Goal: Information Seeking & Learning: Learn about a topic

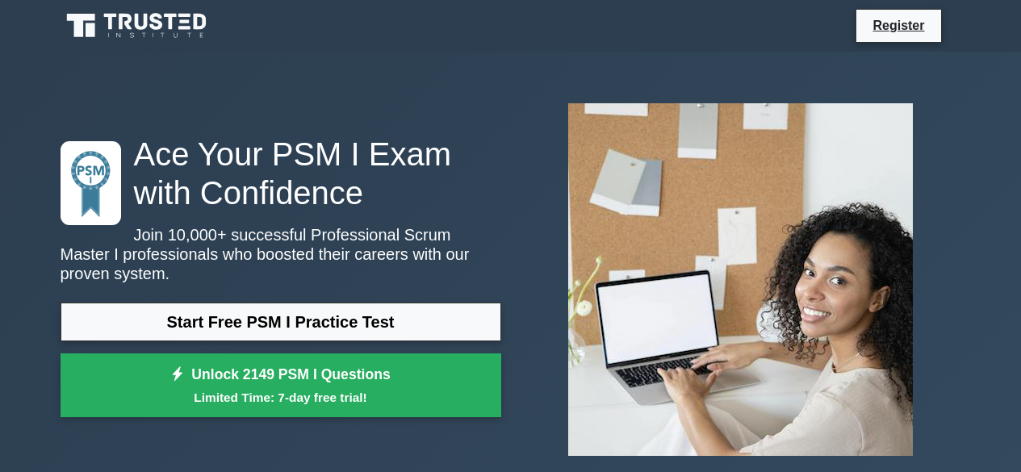
click at [302, 316] on link "Start Free PSM I Practice Test" at bounding box center [281, 322] width 441 height 39
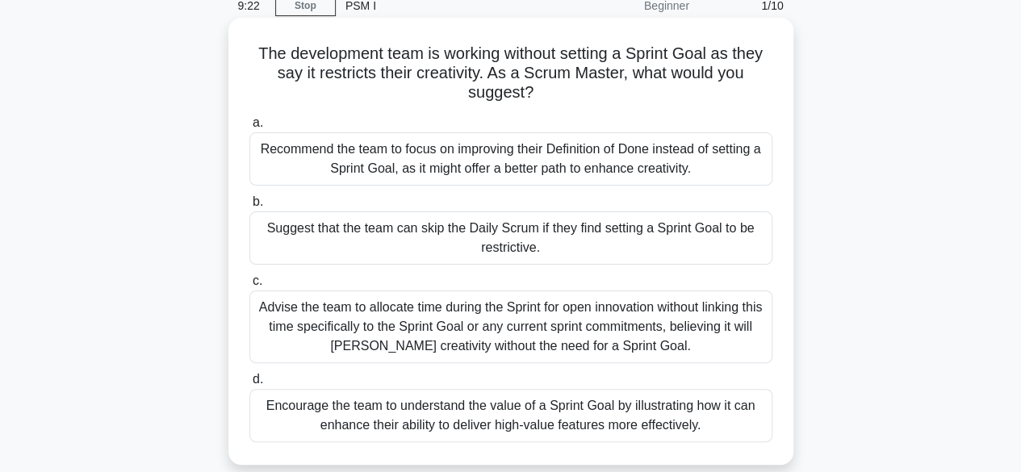
scroll to position [118, 0]
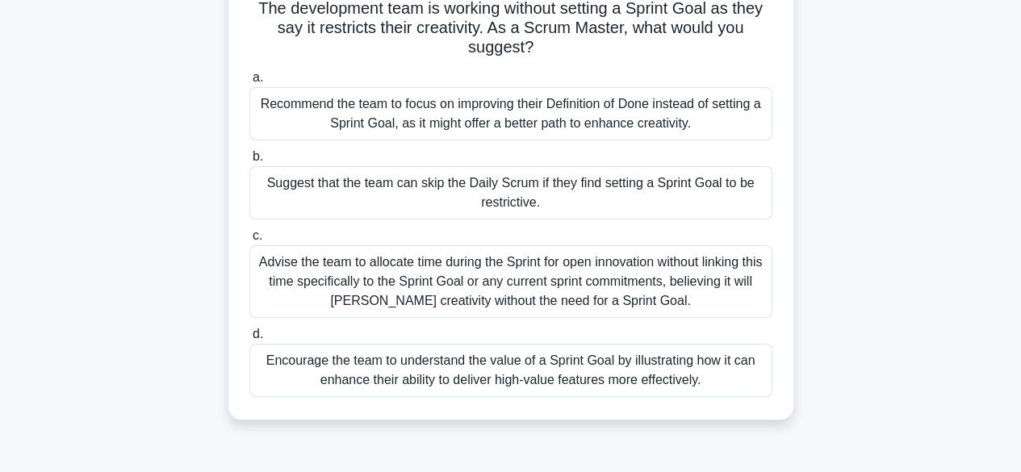
click at [425, 372] on div "Encourage the team to understand the value of a Sprint Goal by illustrating how…" at bounding box center [510, 370] width 523 height 53
click at [249, 340] on input "d. Encourage the team to understand the value of a Sprint Goal by illustrating …" at bounding box center [249, 334] width 0 height 10
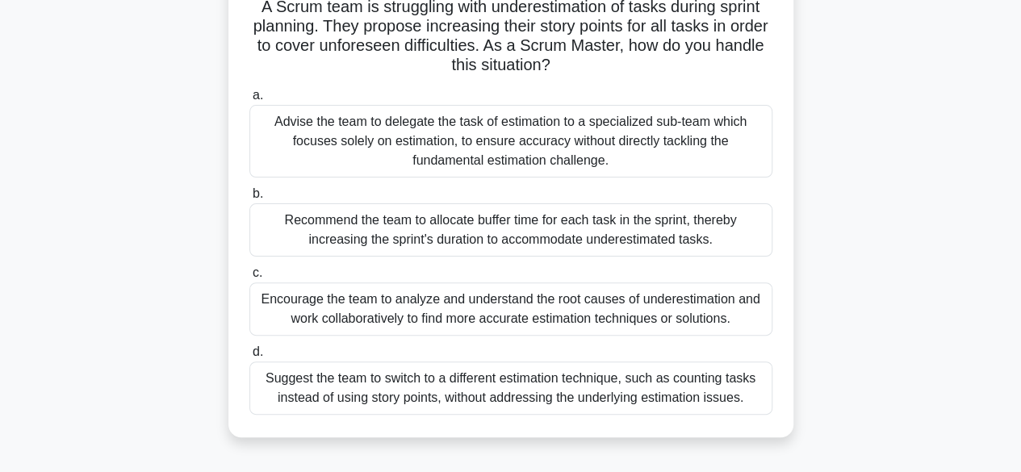
scroll to position [122, 0]
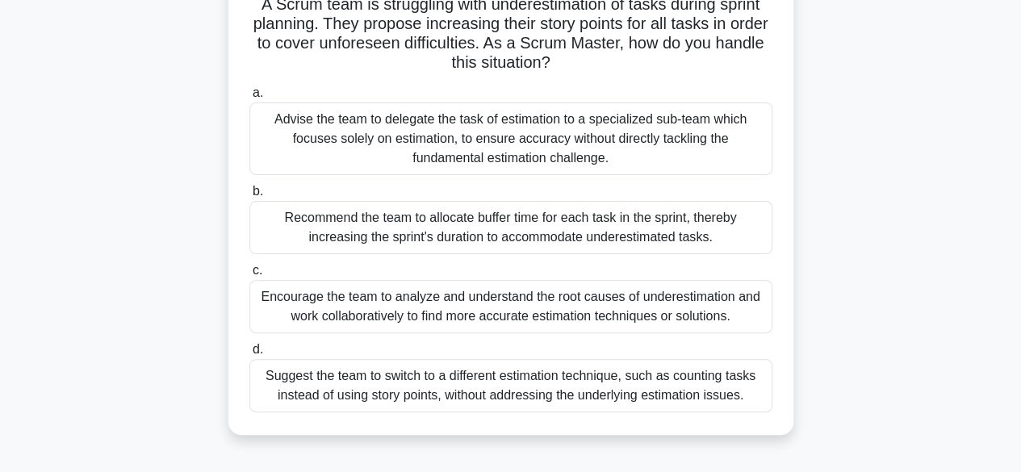
click at [476, 316] on div "Encourage the team to analyze and understand the root causes of underestimation…" at bounding box center [510, 306] width 523 height 53
click at [249, 276] on input "c. Encourage the team to analyze and understand the root causes of underestimat…" at bounding box center [249, 271] width 0 height 10
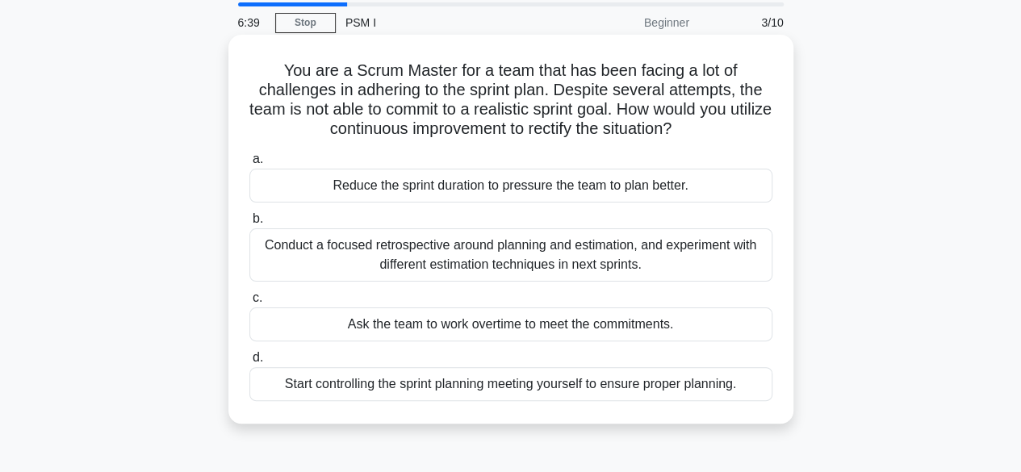
scroll to position [57, 0]
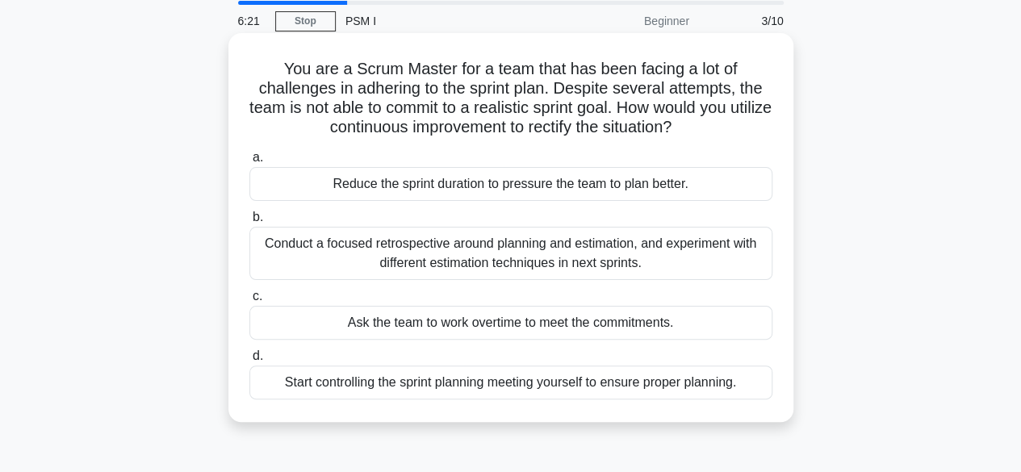
click at [474, 240] on div "Conduct a focused retrospective around planning and estimation, and experiment …" at bounding box center [510, 253] width 523 height 53
click at [249, 223] on input "b. Conduct a focused retrospective around planning and estimation, and experime…" at bounding box center [249, 217] width 0 height 10
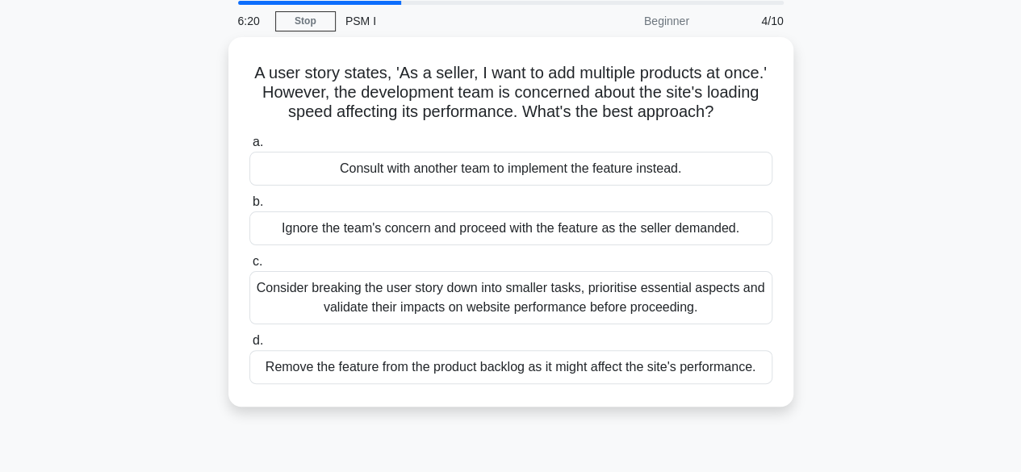
scroll to position [0, 0]
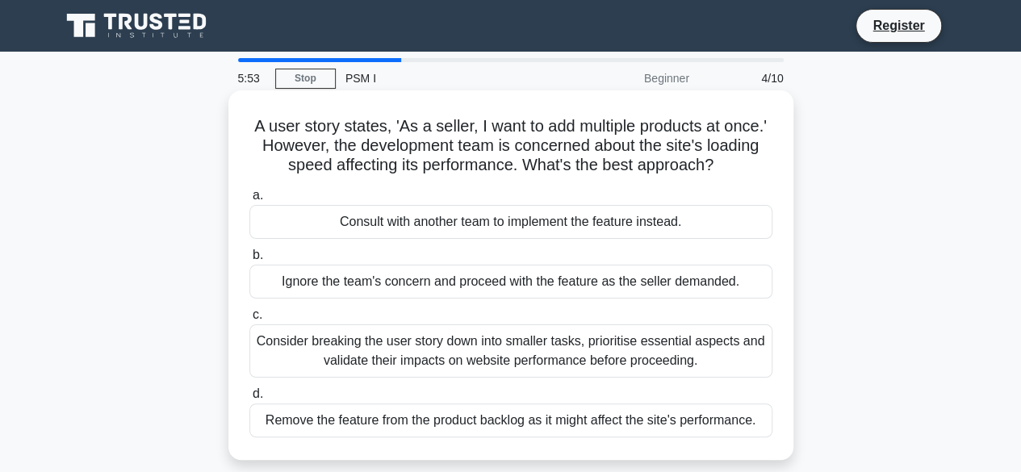
click at [449, 351] on div "Consider breaking the user story down into smaller tasks, prioritise essential …" at bounding box center [510, 350] width 523 height 53
click at [249, 320] on input "c. Consider breaking the user story down into smaller tasks, prioritise essenti…" at bounding box center [249, 315] width 0 height 10
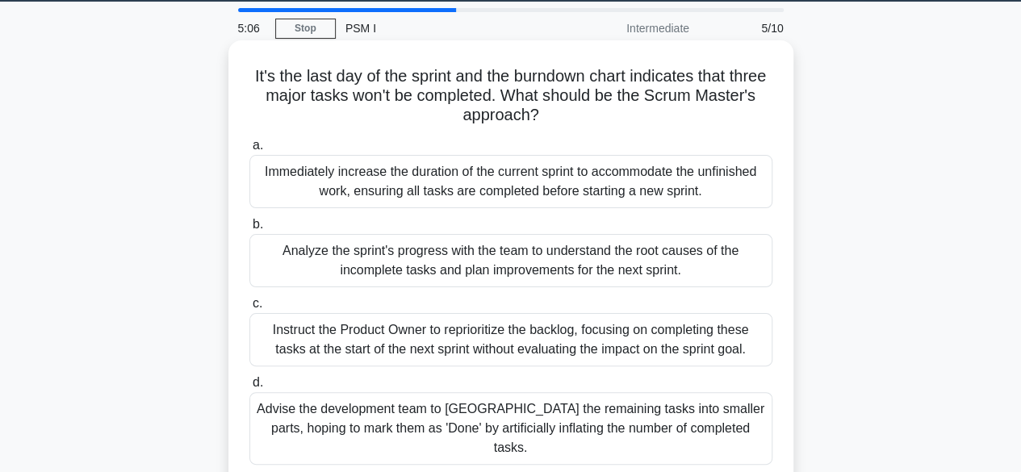
scroll to position [49, 0]
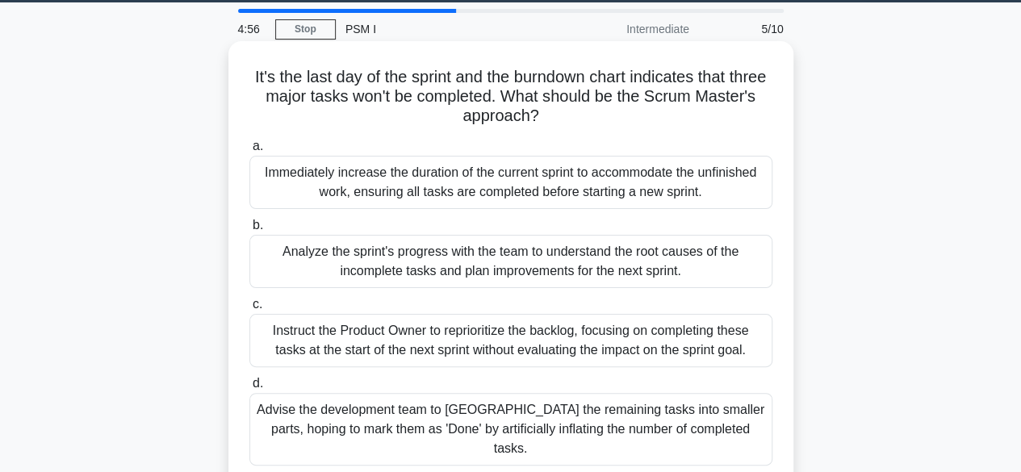
drag, startPoint x: 552, startPoint y: 273, endPoint x: 469, endPoint y: 259, distance: 84.3
click at [469, 259] on div "Analyze the sprint's progress with the team to understand the root causes of th…" at bounding box center [510, 261] width 523 height 53
click at [249, 231] on input "b. Analyze the sprint's progress with the team to understand the root causes of…" at bounding box center [249, 225] width 0 height 10
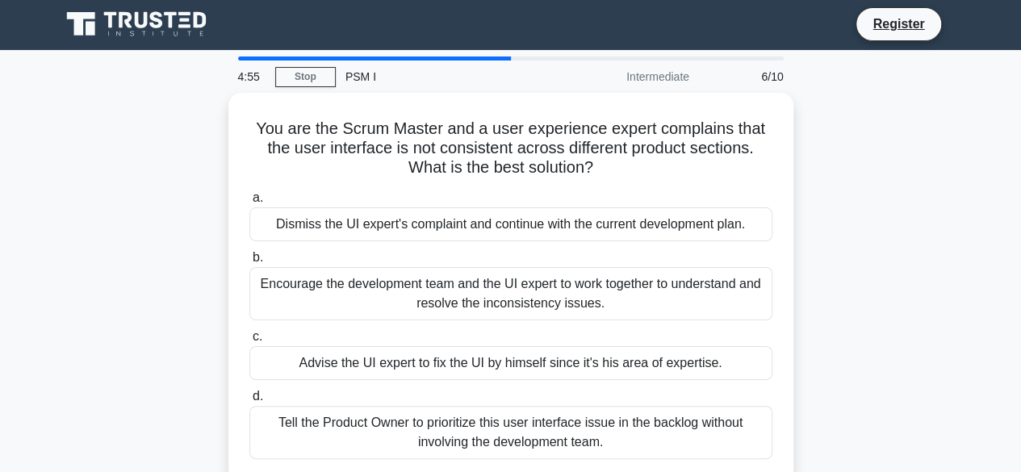
scroll to position [0, 0]
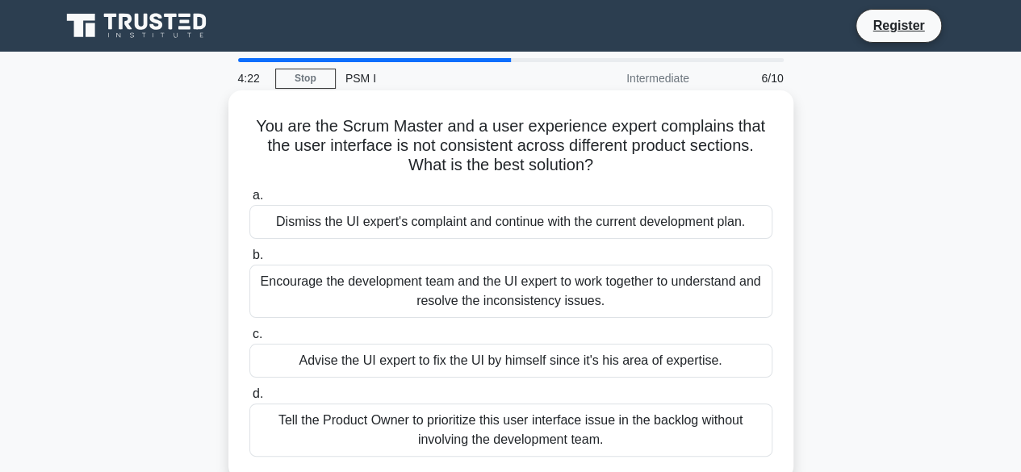
click at [451, 281] on div "Encourage the development team and the UI expert to work together to understand…" at bounding box center [510, 291] width 523 height 53
click at [249, 261] on input "b. Encourage the development team and the UI expert to work together to underst…" at bounding box center [249, 255] width 0 height 10
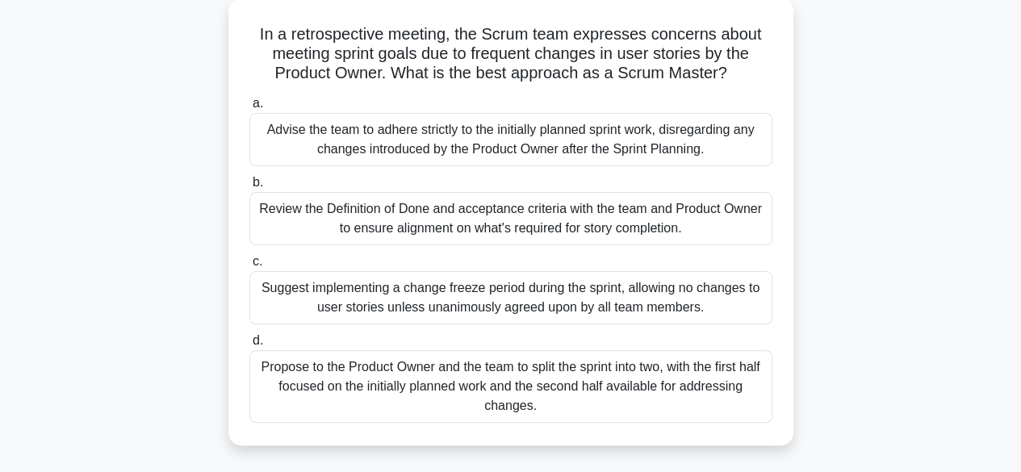
scroll to position [91, 0]
click at [474, 237] on div "Review the Definition of Done and acceptance criteria with the team and Product…" at bounding box center [510, 219] width 523 height 53
click at [249, 189] on input "b. Review the Definition of Done and acceptance criteria with the team and Prod…" at bounding box center [249, 183] width 0 height 10
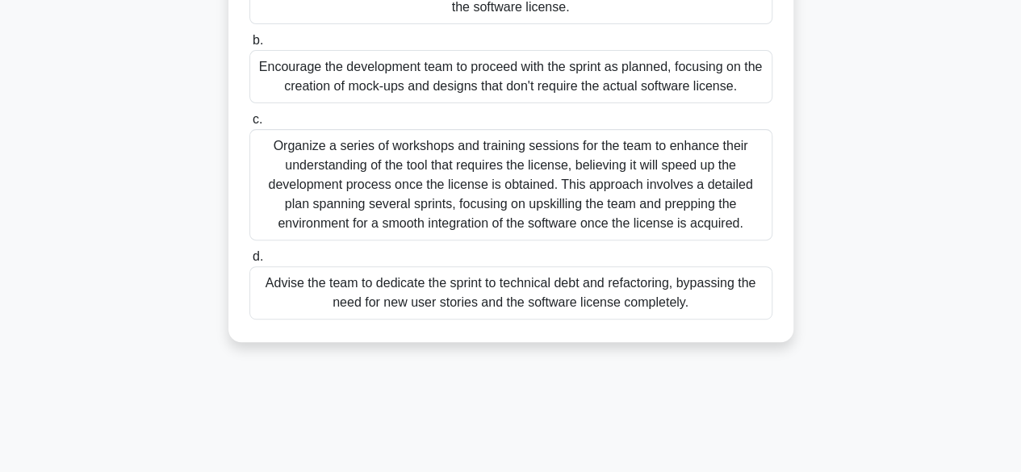
scroll to position [254, 0]
click at [626, 255] on label "d. Advise the team to dedicate the sprint to technical debt and refactoring, by…" at bounding box center [510, 282] width 523 height 73
click at [249, 255] on input "d. Advise the team to dedicate the sprint to technical debt and refactoring, by…" at bounding box center [249, 256] width 0 height 10
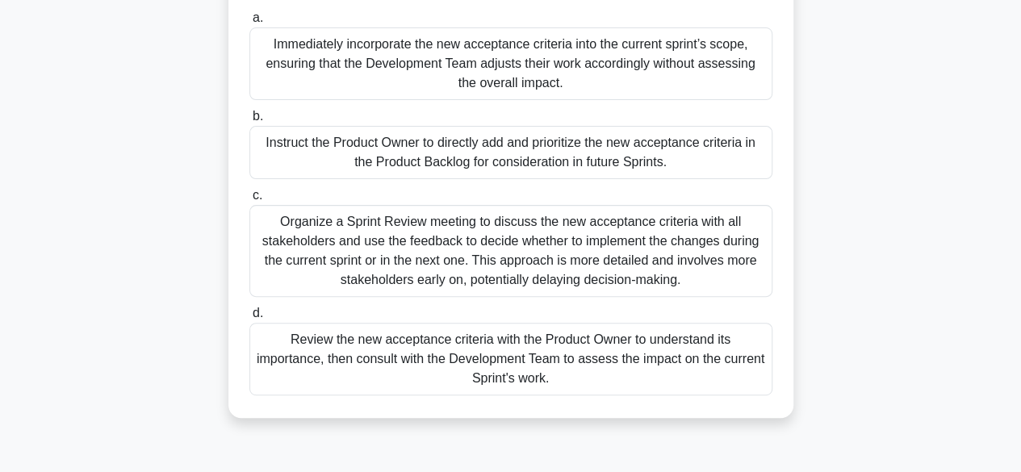
scroll to position [179, 0]
click at [494, 364] on div "Review the new acceptance criteria with the Product Owner to understand its imp…" at bounding box center [510, 357] width 523 height 73
click at [249, 317] on input "d. Review the new acceptance criteria with the Product Owner to understand its …" at bounding box center [249, 312] width 0 height 10
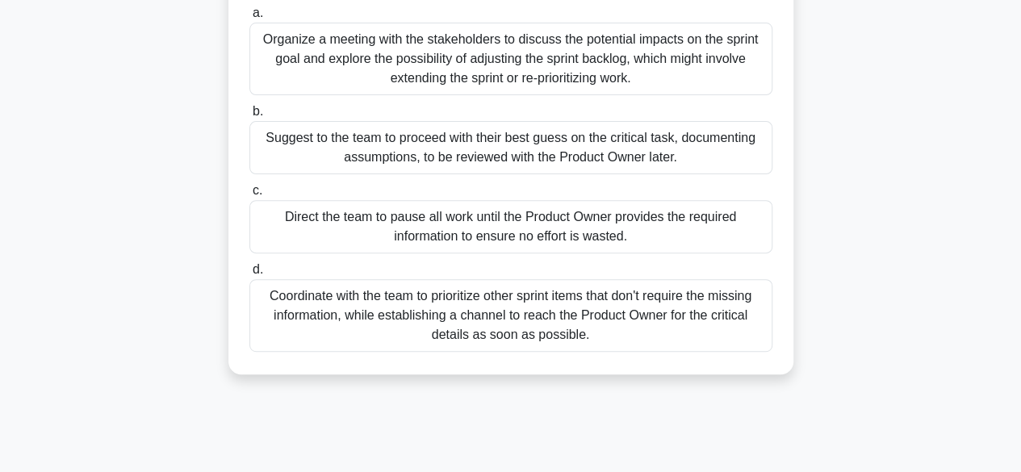
scroll to position [203, 0]
drag, startPoint x: 500, startPoint y: 332, endPoint x: 441, endPoint y: 319, distance: 61.1
click at [441, 319] on div "Coordinate with the team to prioritize other sprint items that don't require th…" at bounding box center [510, 314] width 523 height 73
click at [249, 274] on input "d. Coordinate with the team to prioritize other sprint items that don't require…" at bounding box center [249, 269] width 0 height 10
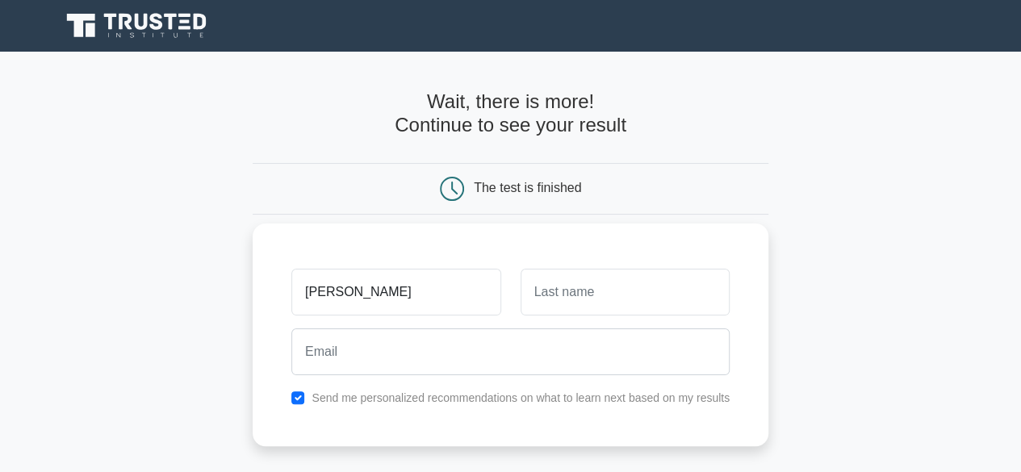
type input "[PERSON_NAME]"
click at [580, 299] on input "text" at bounding box center [625, 292] width 209 height 47
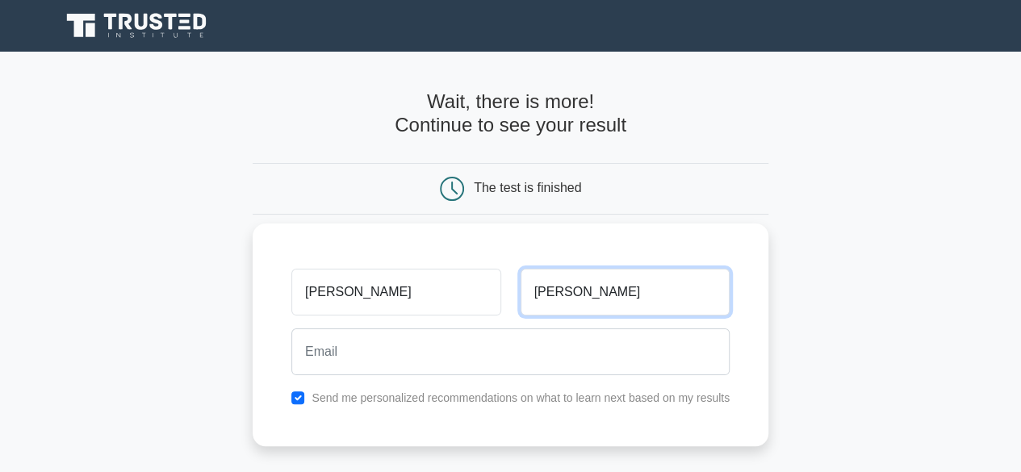
type input "[PERSON_NAME]"
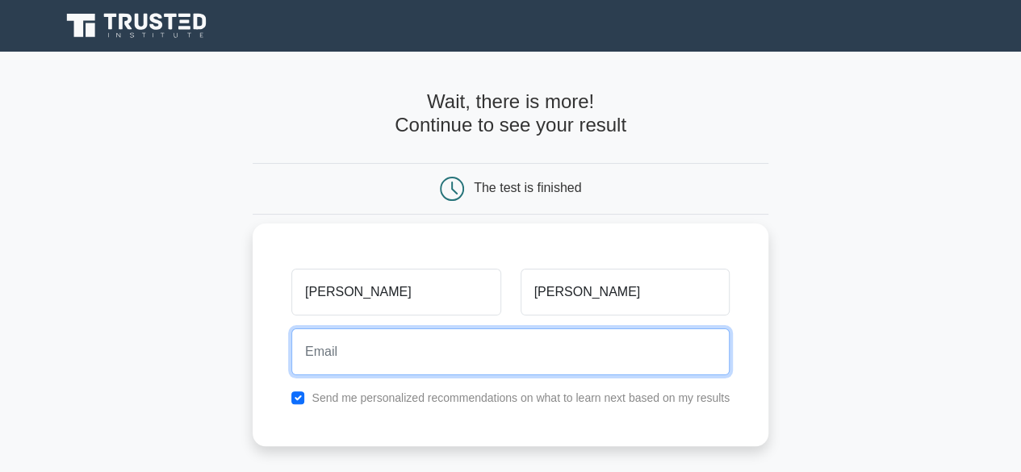
click at [469, 358] on input "email" at bounding box center [510, 352] width 438 height 47
type input "[EMAIL_ADDRESS][DOMAIN_NAME]"
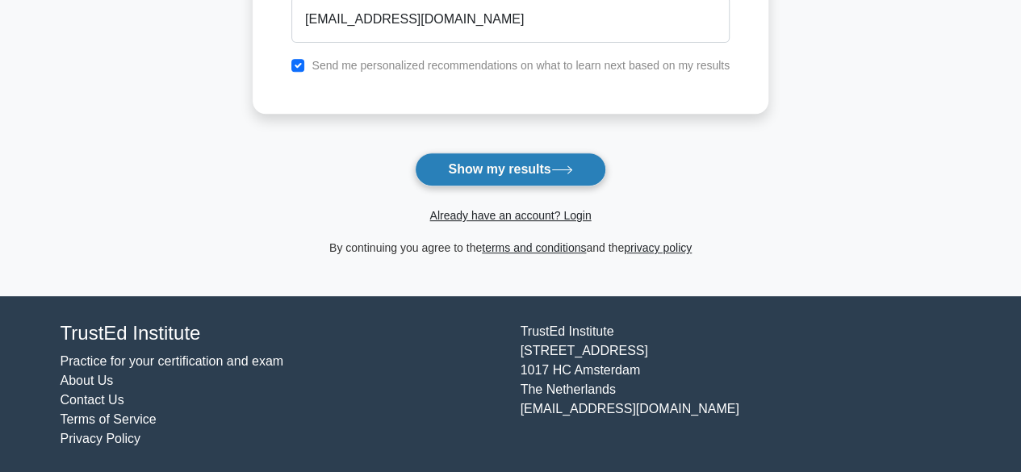
click at [490, 165] on button "Show my results" at bounding box center [510, 170] width 190 height 34
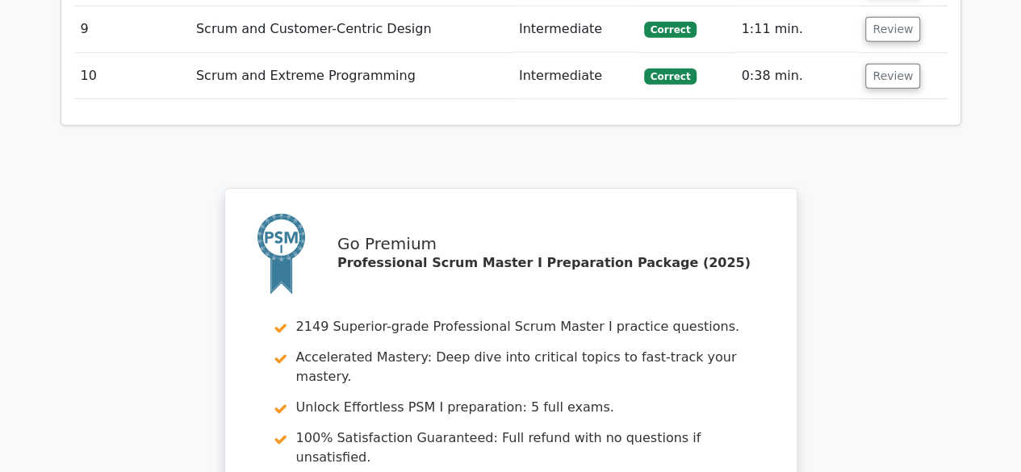
scroll to position [2827, 0]
